Goal: Task Accomplishment & Management: Complete application form

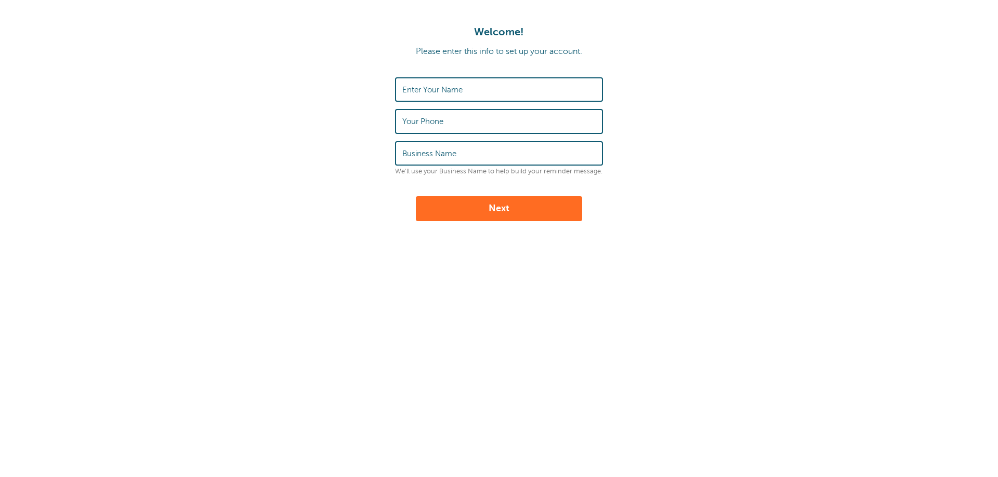
click at [429, 90] on label "Enter Your Name" at bounding box center [432, 89] width 60 height 9
click at [429, 90] on input "Enter Your Name" at bounding box center [498, 89] width 193 height 22
click at [439, 155] on label "Business Name" at bounding box center [429, 153] width 54 height 9
click at [439, 155] on input "Business Name" at bounding box center [498, 153] width 193 height 22
type input "Metro Community Ministries"
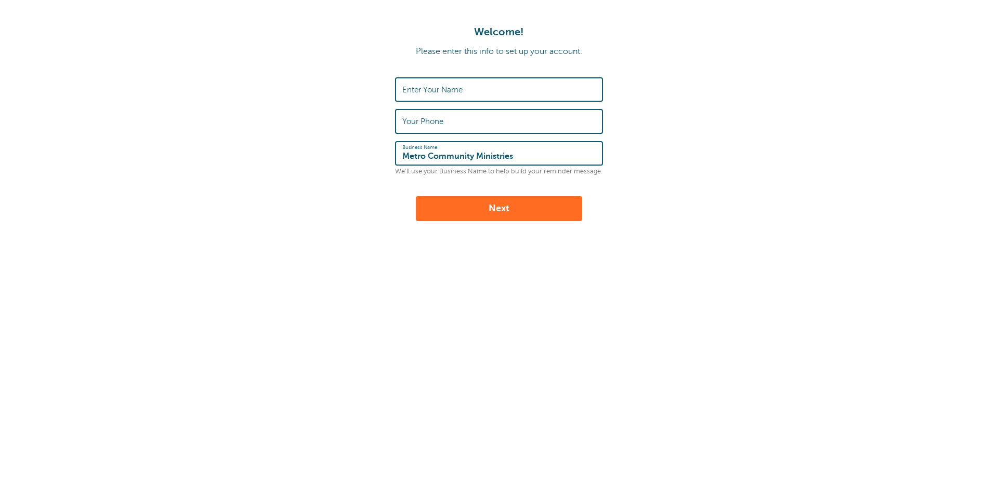
type input "[PERSON_NAME]"
type input "8046836064"
drag, startPoint x: 471, startPoint y: 122, endPoint x: 329, endPoint y: 121, distance: 141.3
click at [329, 121] on form "Enter Your Name Mark Gilles Your Phone 8046836064 Business Name Metro Community…" at bounding box center [498, 149] width 977 height 144
click at [482, 208] on button "Next" at bounding box center [499, 208] width 166 height 25
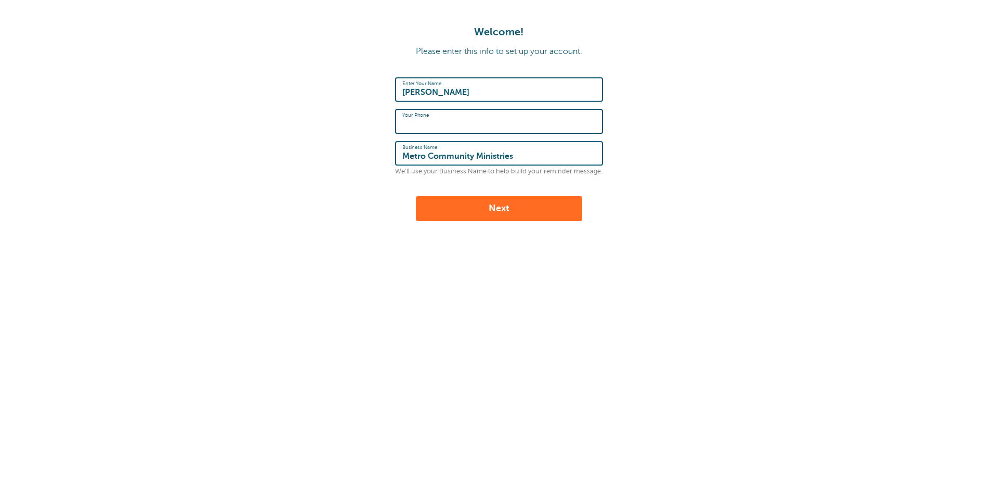
click at [436, 122] on input "Your Phone" at bounding box center [498, 121] width 193 height 22
drag, startPoint x: 418, startPoint y: 120, endPoint x: 336, endPoint y: 115, distance: 82.8
click at [336, 115] on form "Enter Your Name Mark Gilles Your Phone 8046836064 Business Name Metro Community…" at bounding box center [498, 149] width 977 height 144
type input "8046523227"
click at [496, 215] on button "Next" at bounding box center [499, 208] width 166 height 25
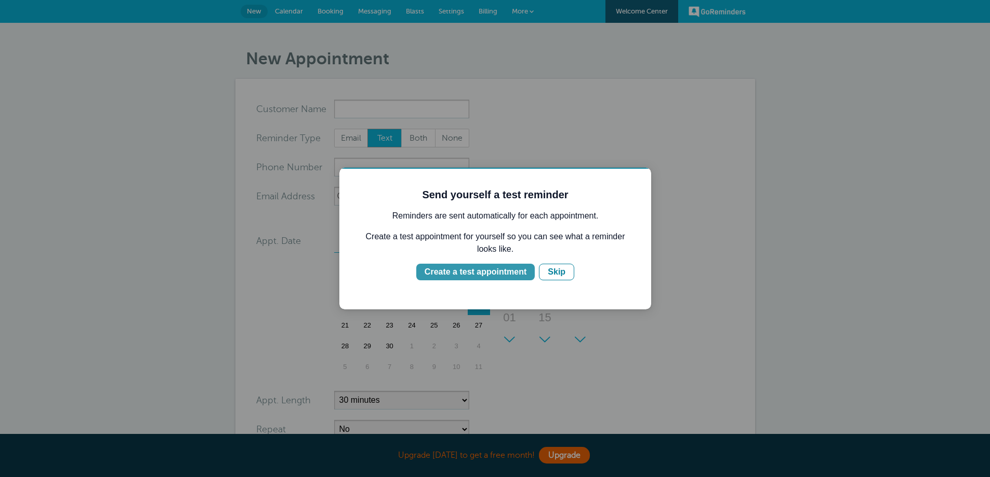
click at [472, 273] on div "Create a test appointment" at bounding box center [475, 272] width 102 height 12
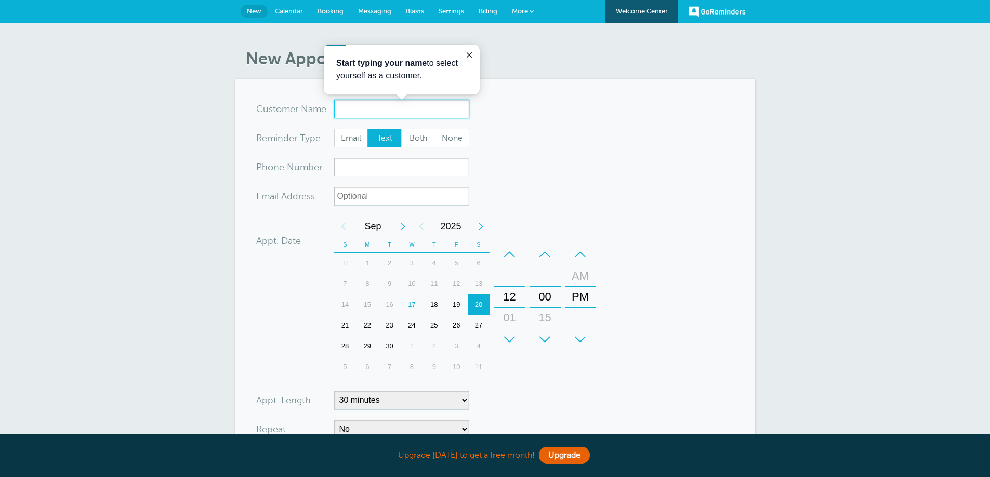
click at [375, 113] on input "x-no-autofill" at bounding box center [401, 109] width 135 height 19
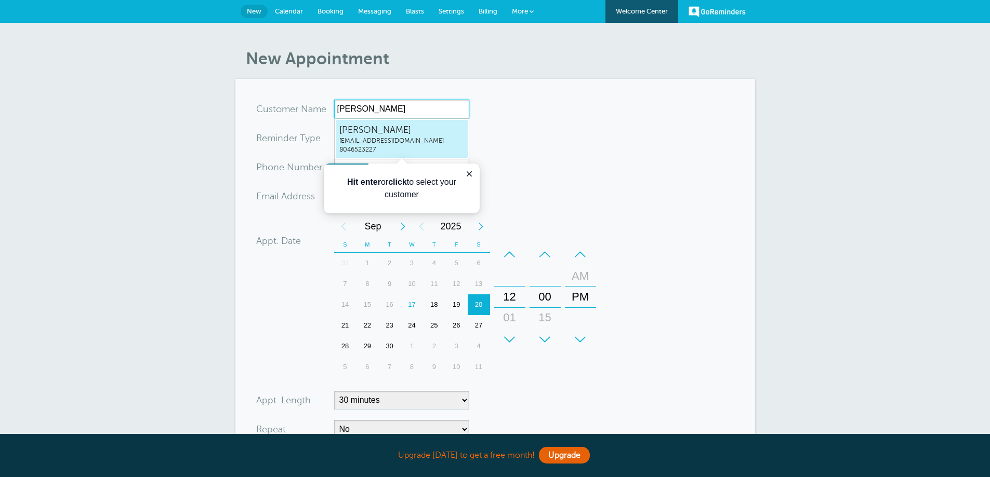
click at [380, 132] on span "[PERSON_NAME]" at bounding box center [401, 130] width 125 height 13
type input "[EMAIL_ADDRESS]"
type input "[PERSON_NAME]"
type input "8046523227"
type input "[EMAIL_ADDRESS][DOMAIN_NAME]"
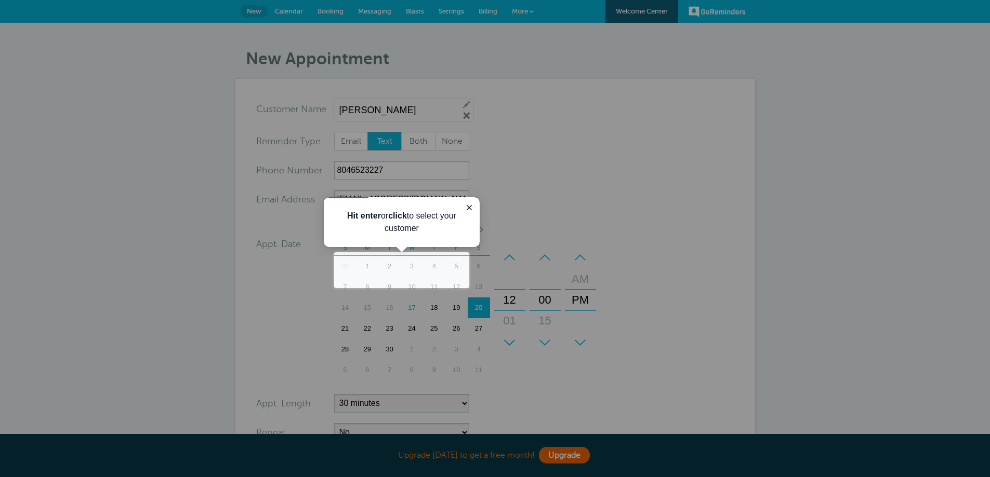
scroll to position [231, 0]
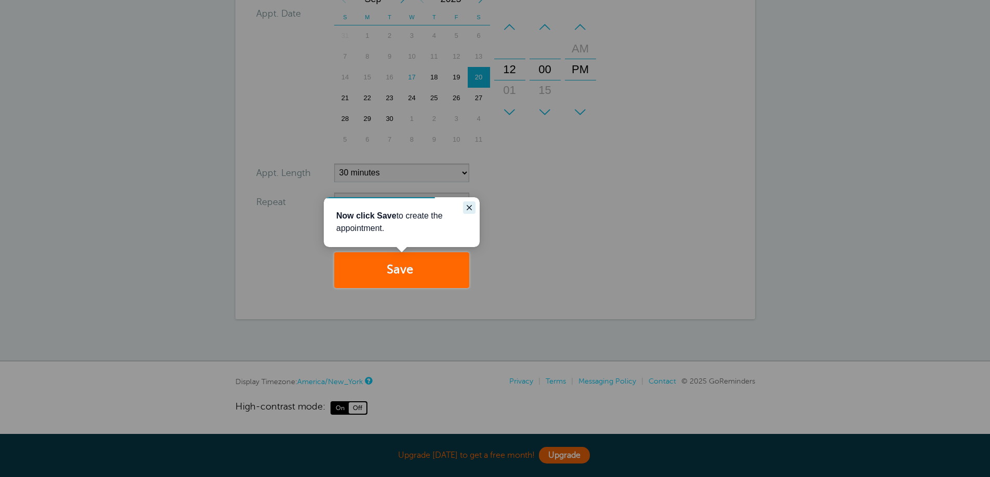
click at [471, 208] on icon "Close guide" at bounding box center [469, 208] width 8 height 8
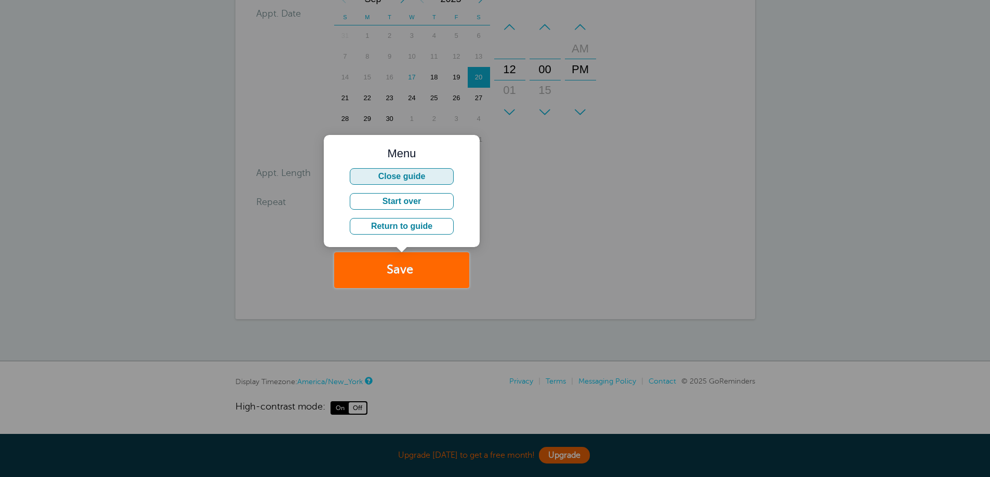
click at [411, 178] on button "Close guide" at bounding box center [402, 176] width 104 height 17
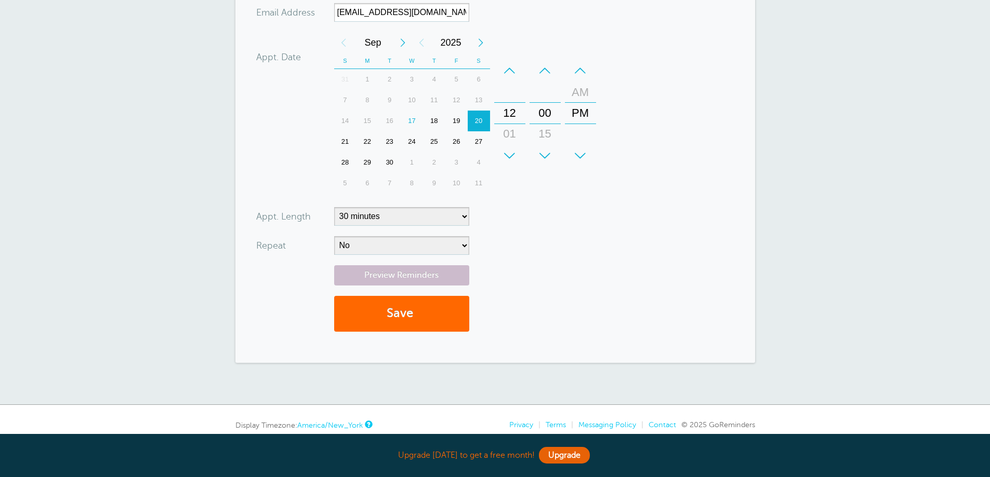
scroll to position [208, 0]
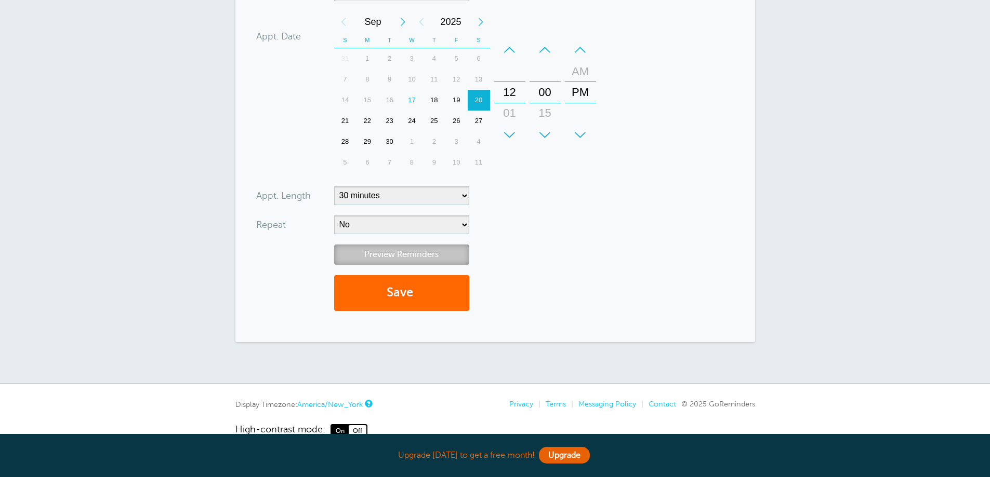
click at [395, 254] on link "Preview Reminders" at bounding box center [401, 255] width 135 height 20
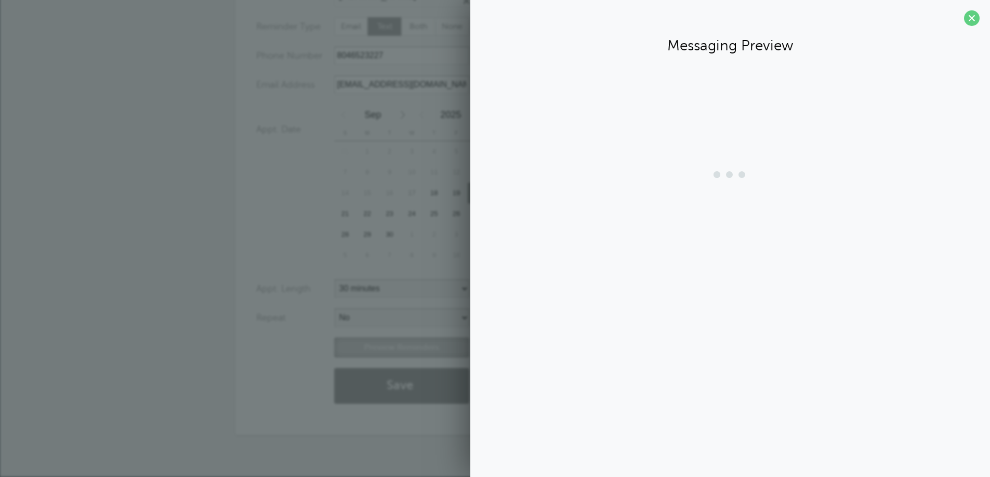
scroll to position [115, 0]
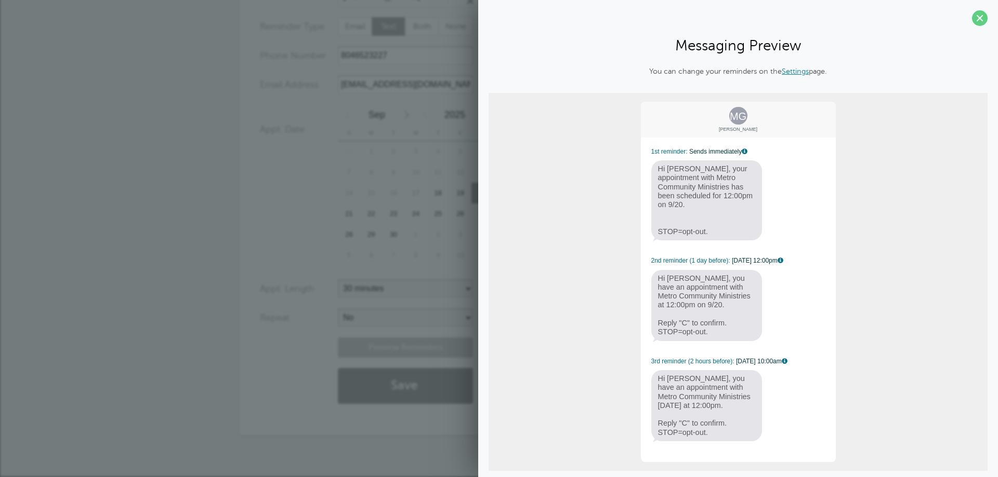
drag, startPoint x: 974, startPoint y: 15, endPoint x: 962, endPoint y: 20, distance: 13.0
click at [975, 15] on span at bounding box center [980, 18] width 16 height 16
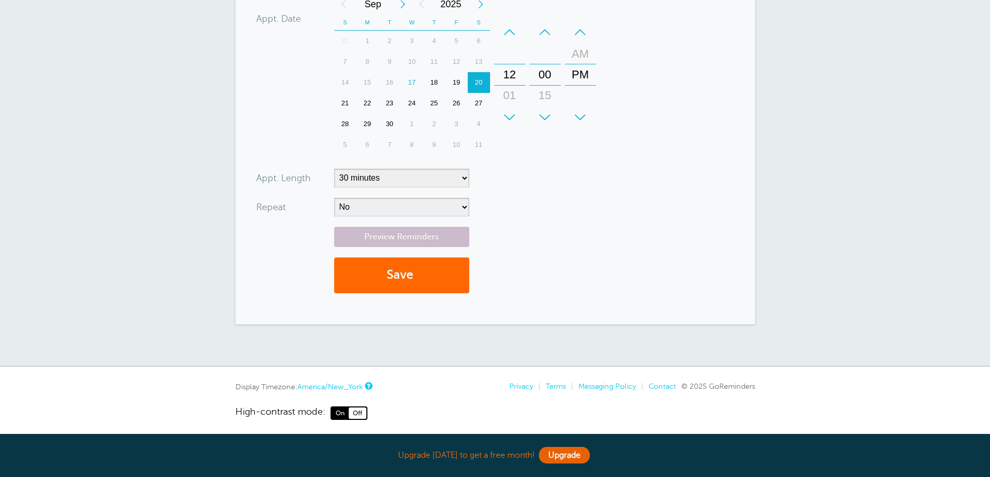
scroll to position [231, 0]
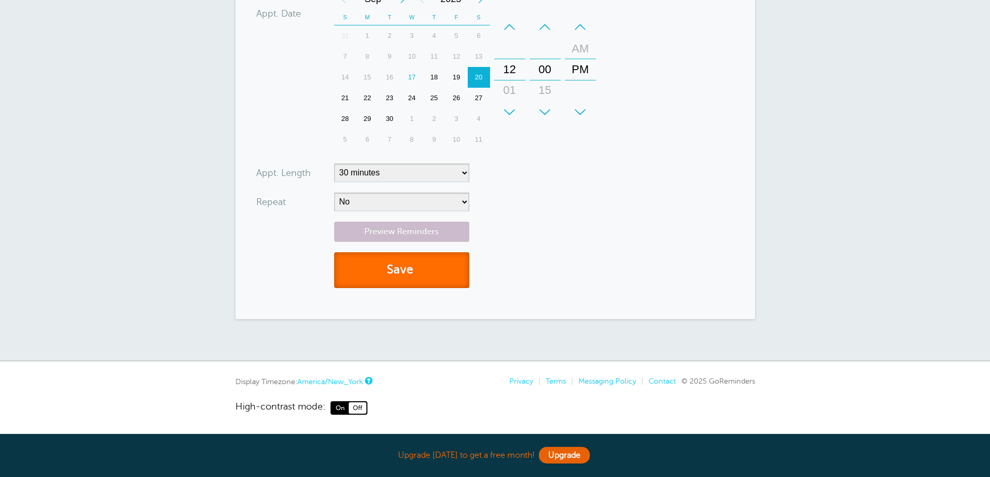
click at [398, 272] on button "Save" at bounding box center [401, 271] width 135 height 36
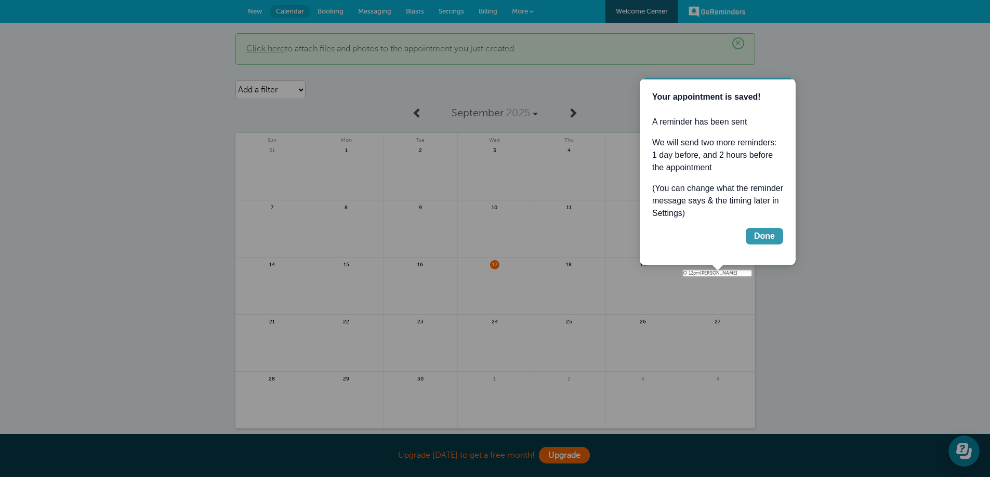
click at [761, 237] on div "Done" at bounding box center [764, 236] width 21 height 12
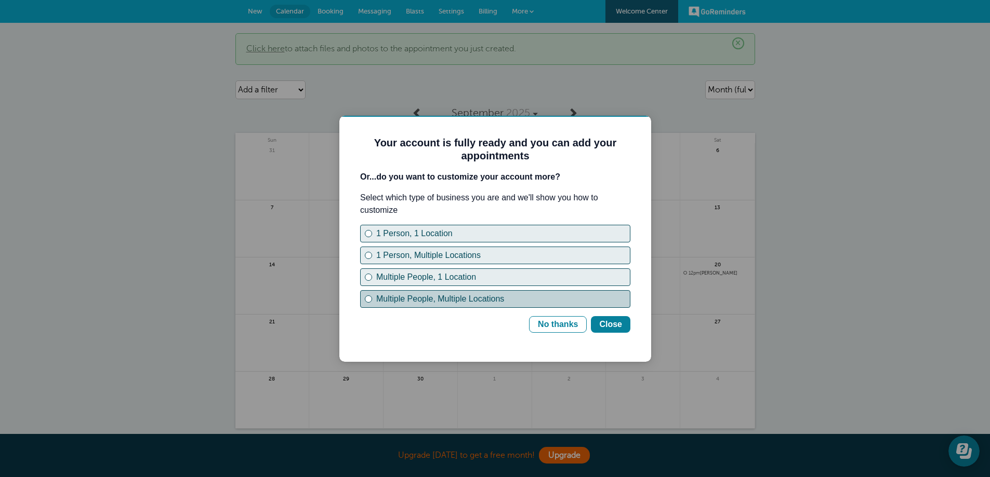
click at [458, 300] on div "Multiple People, Multiple Locations" at bounding box center [503, 299] width 254 height 12
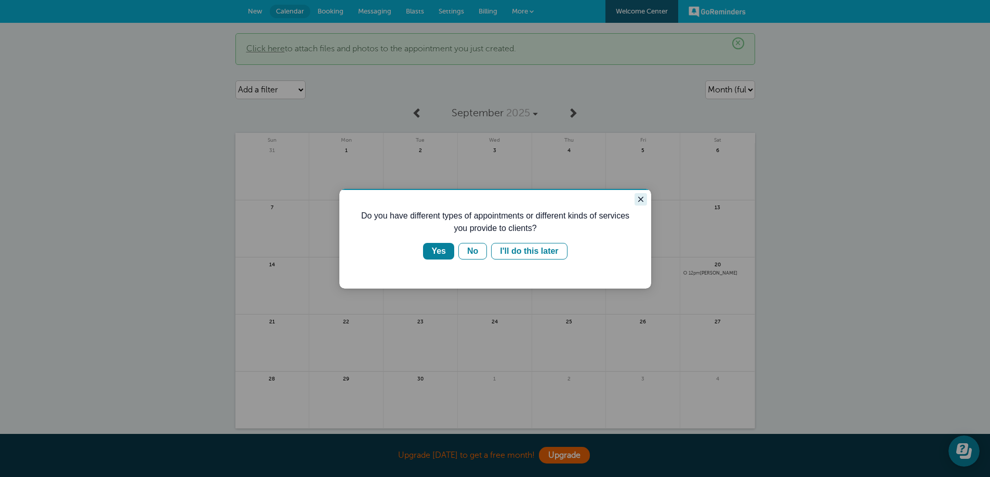
click at [643, 199] on icon "Close guide" at bounding box center [640, 199] width 8 height 8
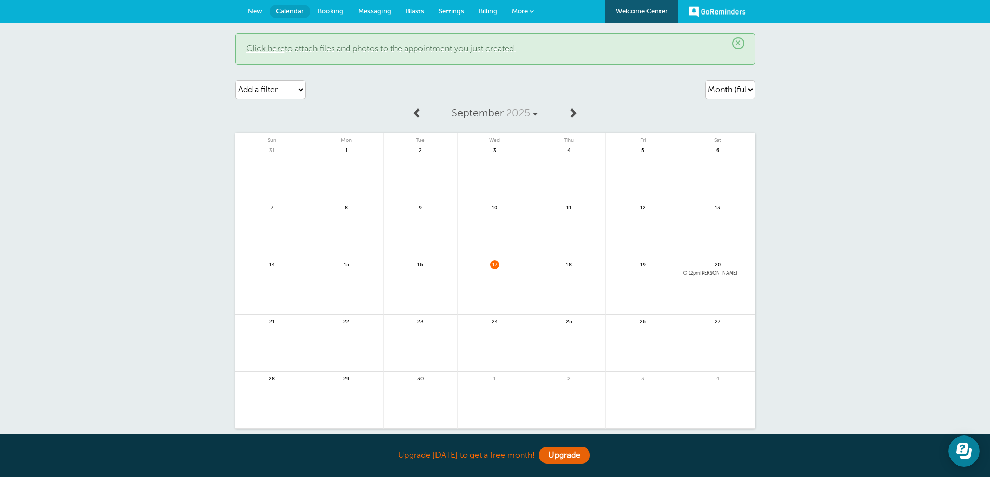
click at [489, 9] on span "Billing" at bounding box center [488, 11] width 19 height 8
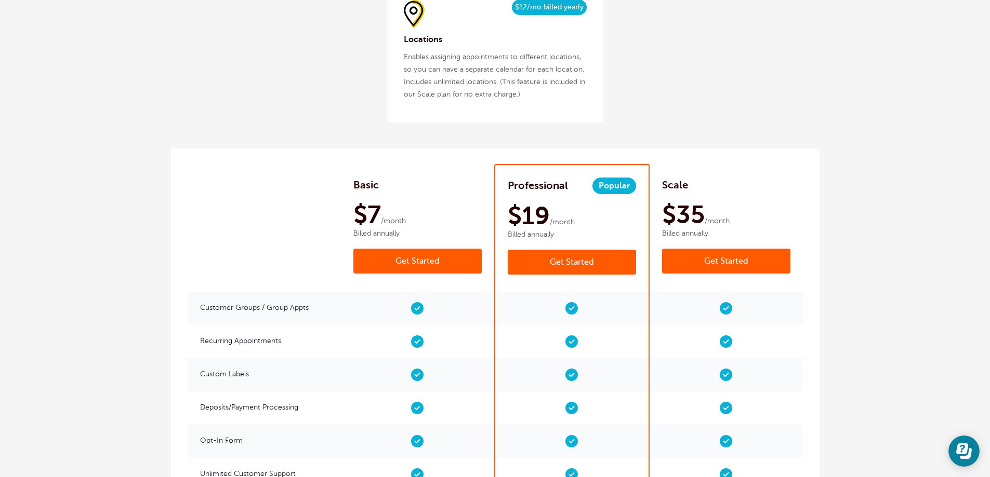
scroll to position [1507, 0]
